Goal: Task Accomplishment & Management: Manage account settings

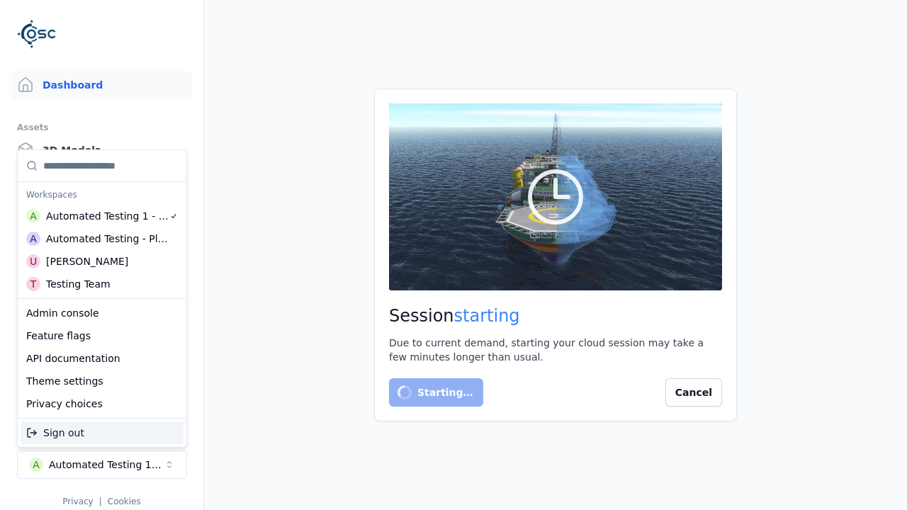
click at [102, 242] on div "Automated Testing - Playwright" at bounding box center [107, 239] width 123 height 14
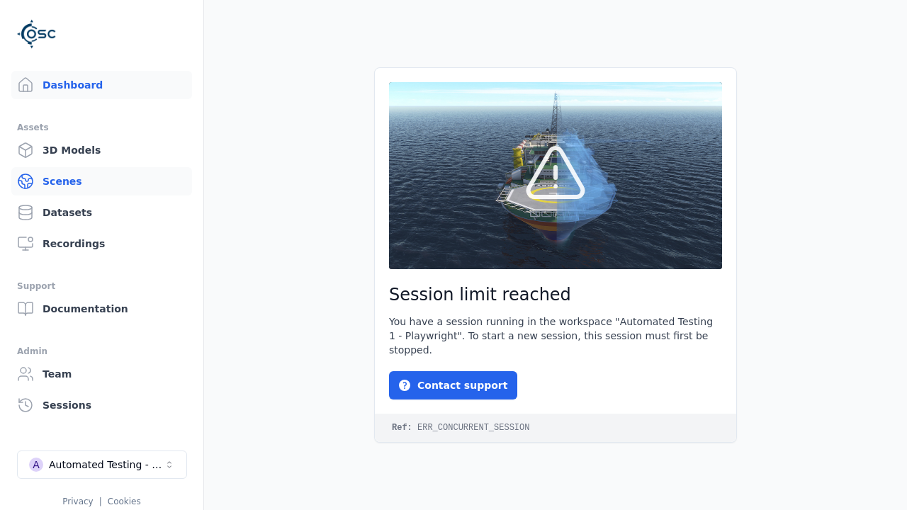
click at [101, 181] on link "Scenes" at bounding box center [101, 181] width 181 height 28
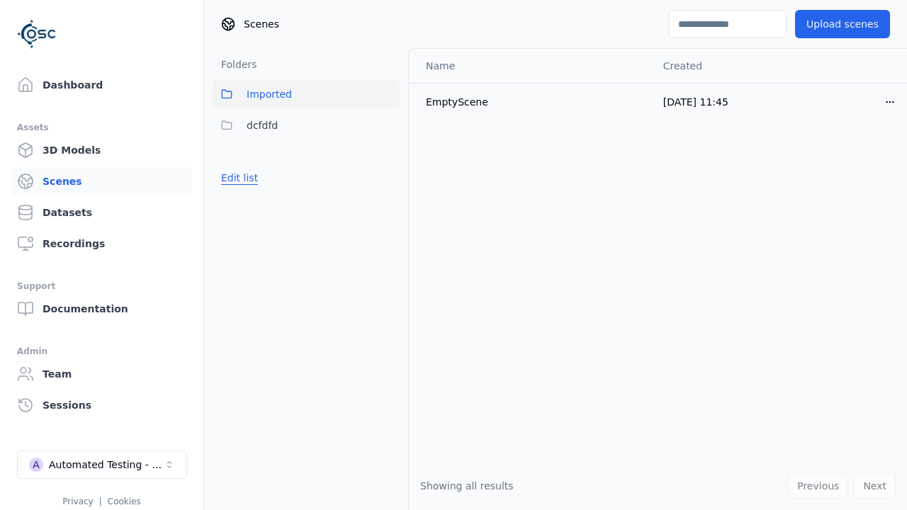
click at [240, 178] on button "Edit list" at bounding box center [240, 178] width 54 height 26
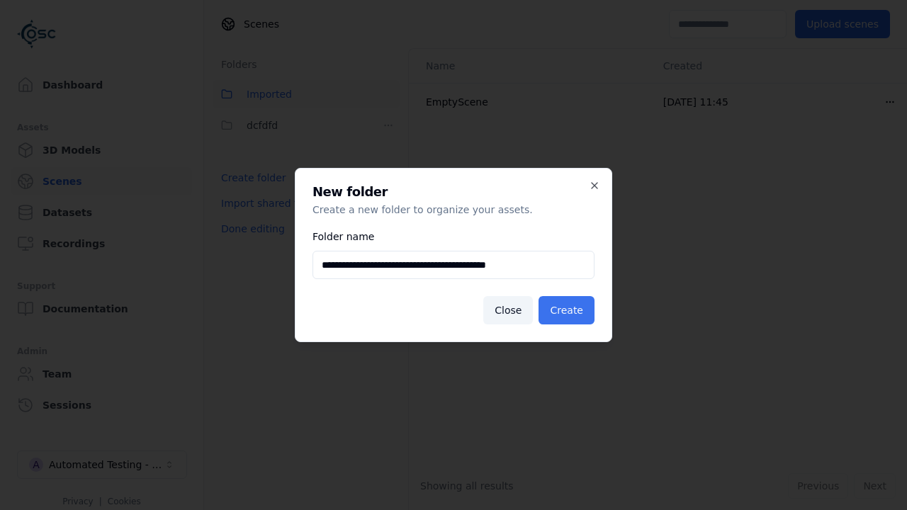
type input "**********"
click at [566, 310] on button "Create" at bounding box center [567, 310] width 56 height 28
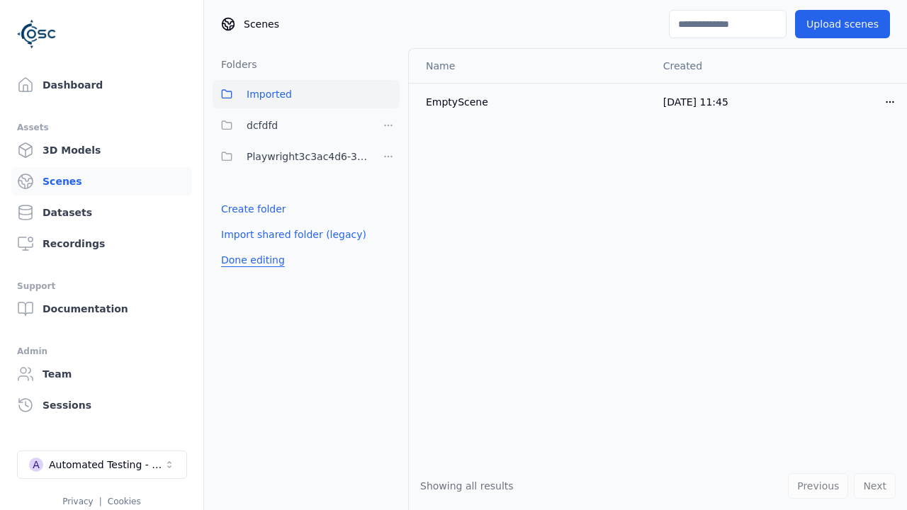
click at [252, 260] on button "Done editing" at bounding box center [253, 260] width 81 height 26
click at [240, 247] on button "Done editing" at bounding box center [253, 260] width 81 height 26
click at [388, 157] on html "Dashboard Assets 3D Models Scenes Datasets Recordings Support Documentation Adm…" at bounding box center [453, 255] width 907 height 510
click at [388, 231] on div "Rename" at bounding box center [388, 231] width 95 height 23
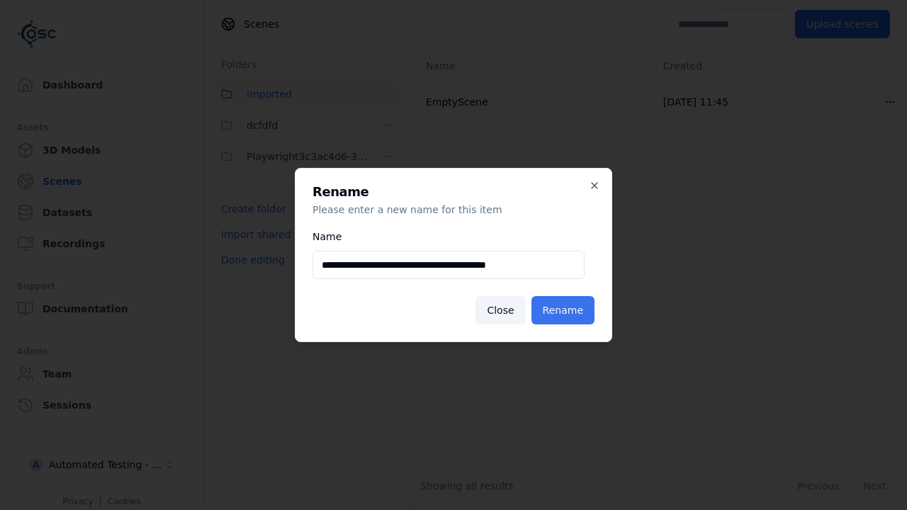
click at [449, 265] on input "**********" at bounding box center [449, 265] width 272 height 28
type input "**********"
click at [563, 310] on button "Rename" at bounding box center [563, 310] width 63 height 28
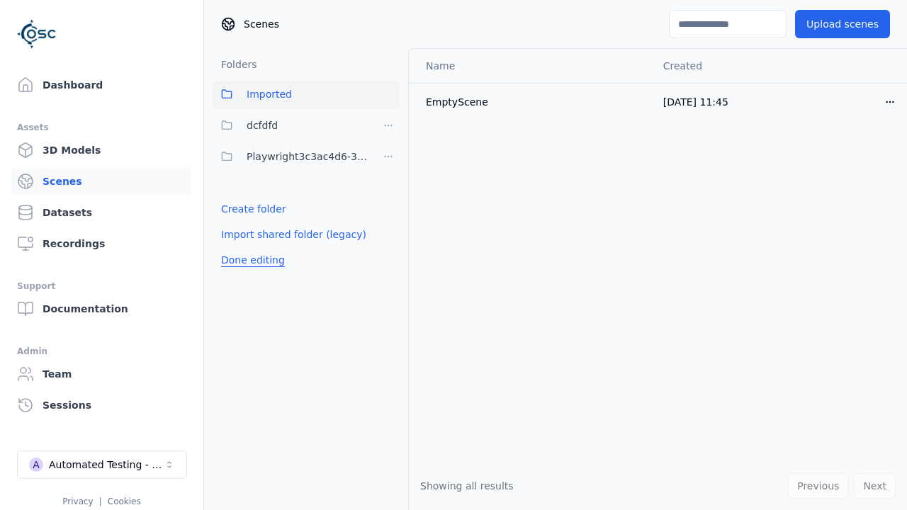
click at [252, 260] on button "Done editing" at bounding box center [253, 260] width 81 height 26
click at [240, 247] on button "Done editing" at bounding box center [253, 260] width 81 height 26
click at [388, 157] on html "Dashboard Assets 3D Models Scenes Datasets Recordings Support Documentation Adm…" at bounding box center [453, 255] width 907 height 510
click at [388, 254] on div "Delete" at bounding box center [388, 253] width 95 height 23
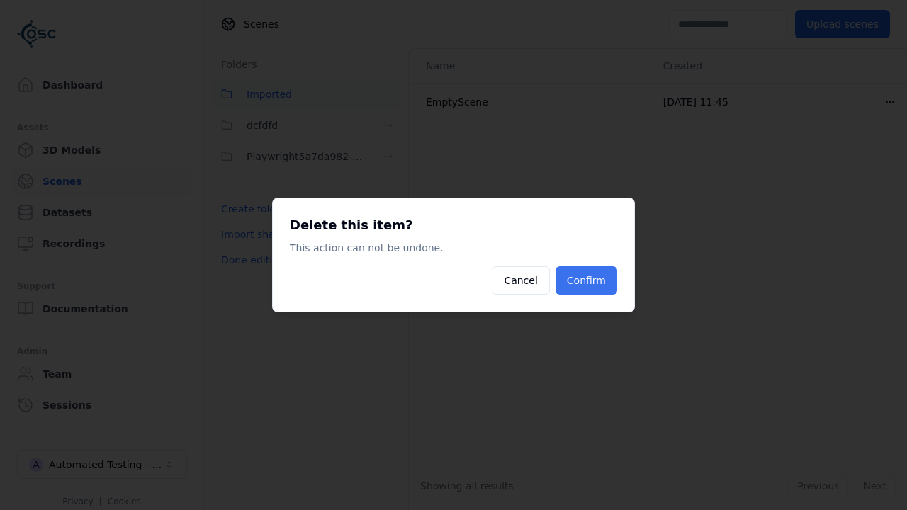
click at [586, 281] on button "Confirm" at bounding box center [587, 281] width 62 height 28
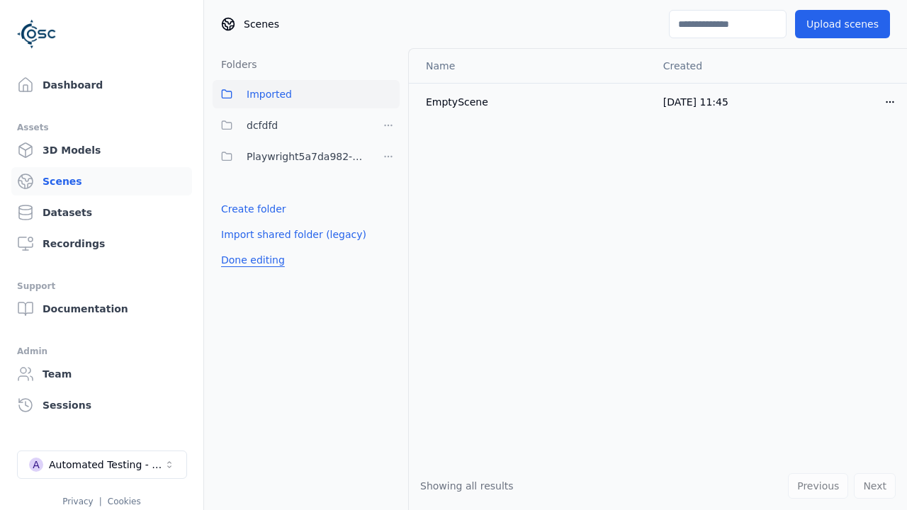
click at [252, 260] on button "Done editing" at bounding box center [253, 260] width 81 height 26
